Goal: Transaction & Acquisition: Book appointment/travel/reservation

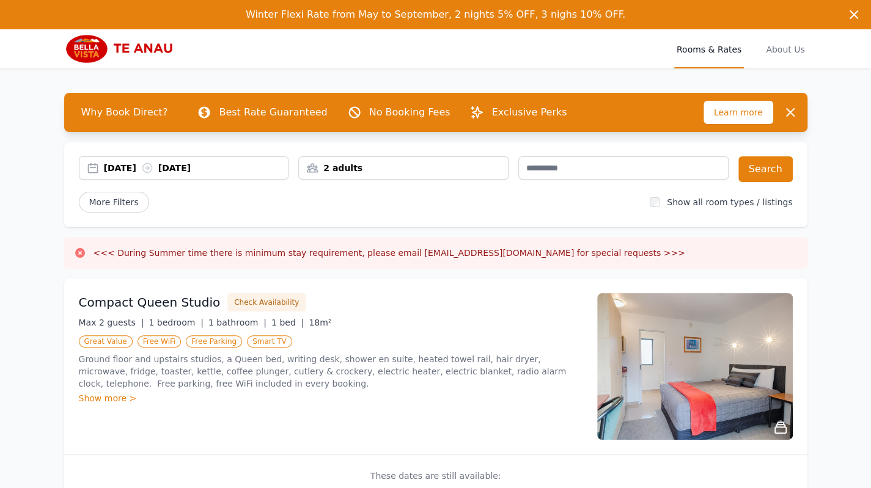
click at [133, 169] on div "[DATE] [DATE]" at bounding box center [196, 168] width 184 height 12
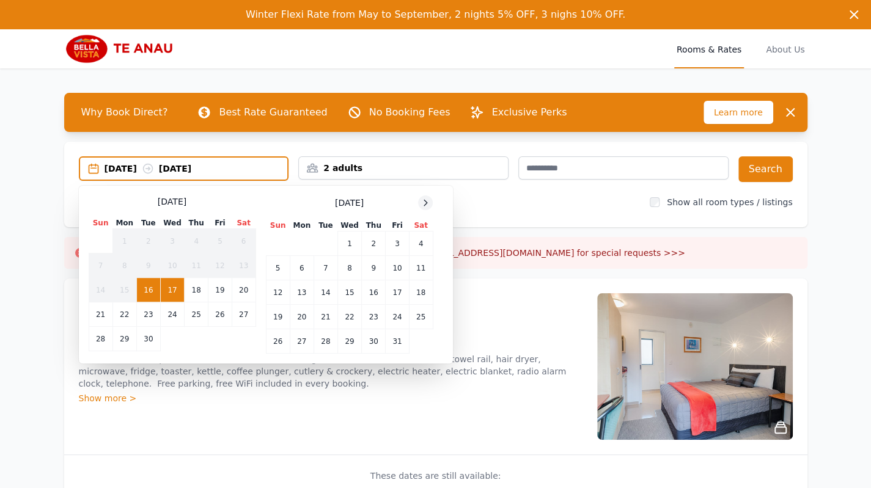
click at [426, 205] on icon at bounding box center [425, 203] width 10 height 10
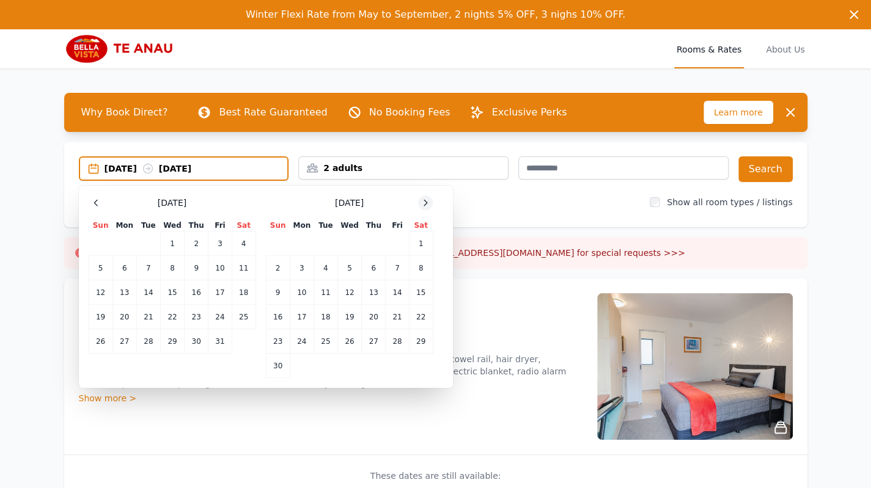
click at [426, 205] on icon at bounding box center [425, 203] width 10 height 10
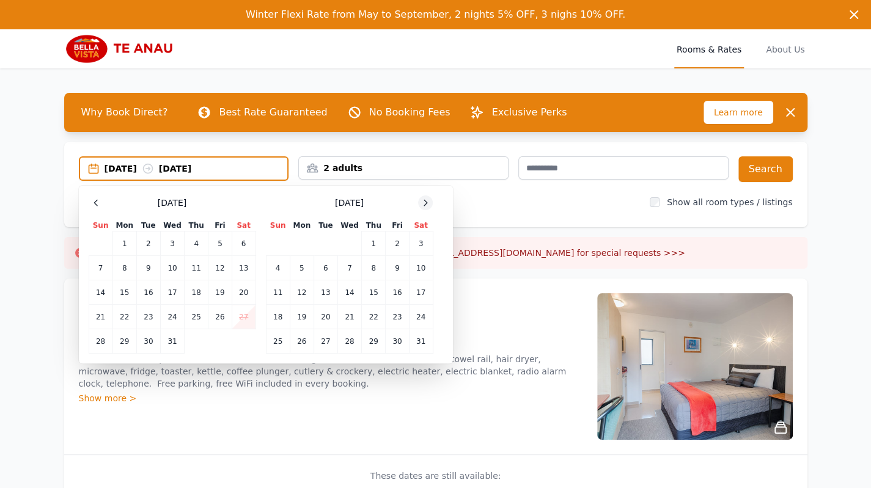
click at [426, 205] on icon at bounding box center [425, 203] width 10 height 10
click at [324, 289] on td "17" at bounding box center [325, 292] width 24 height 24
click at [348, 292] on td "18" at bounding box center [349, 292] width 24 height 24
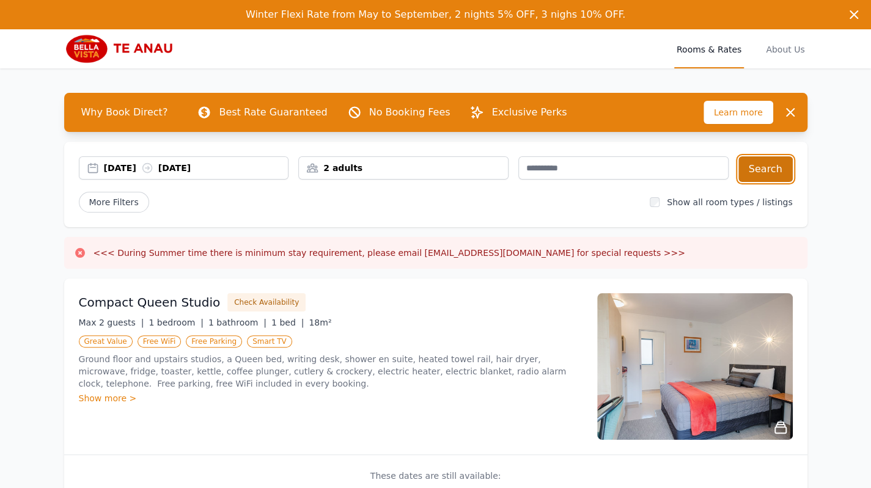
click at [759, 168] on button "Search" at bounding box center [765, 169] width 54 height 26
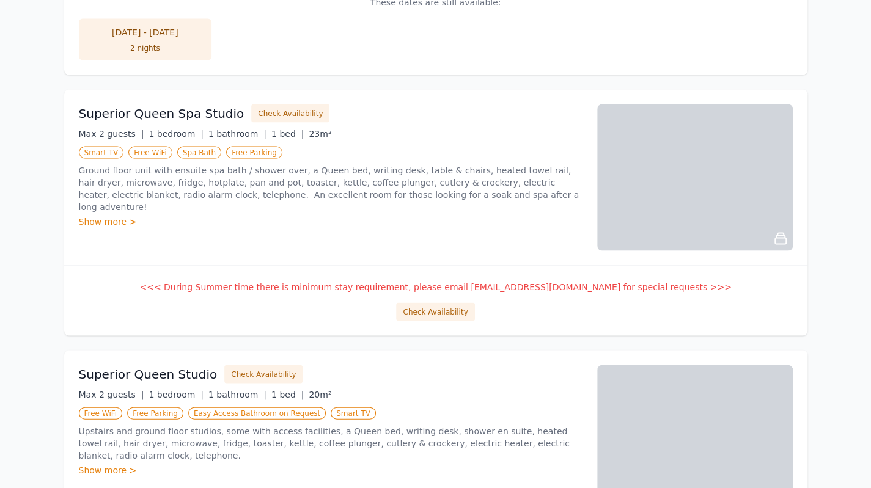
scroll to position [1575, 0]
